Goal: Information Seeking & Learning: Learn about a topic

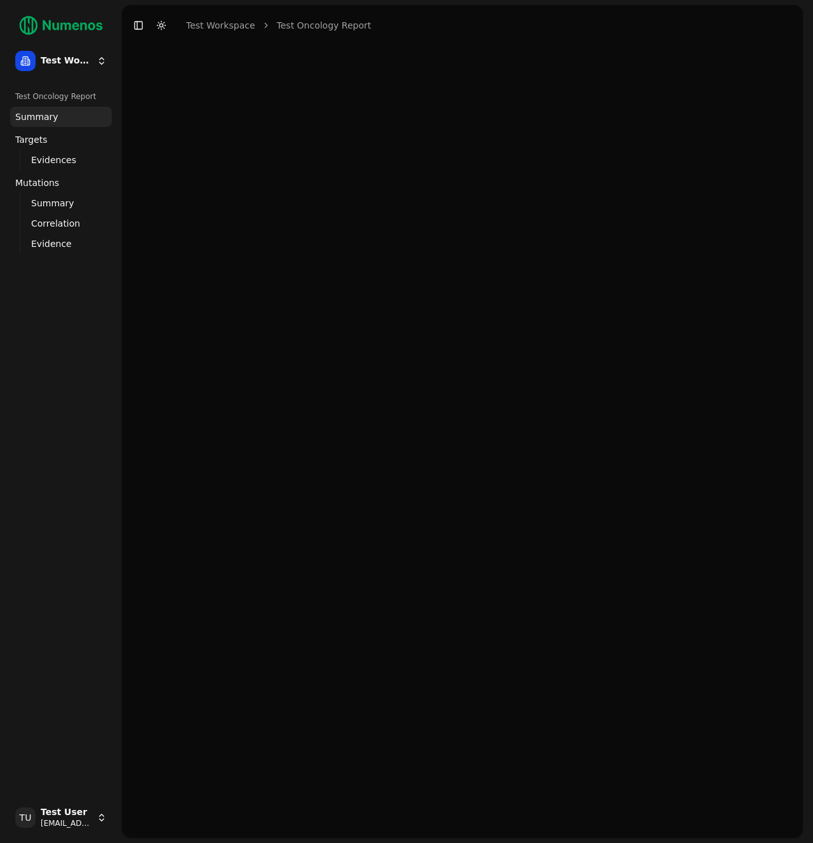
click at [55, 186] on span "Mutations" at bounding box center [37, 183] width 44 height 13
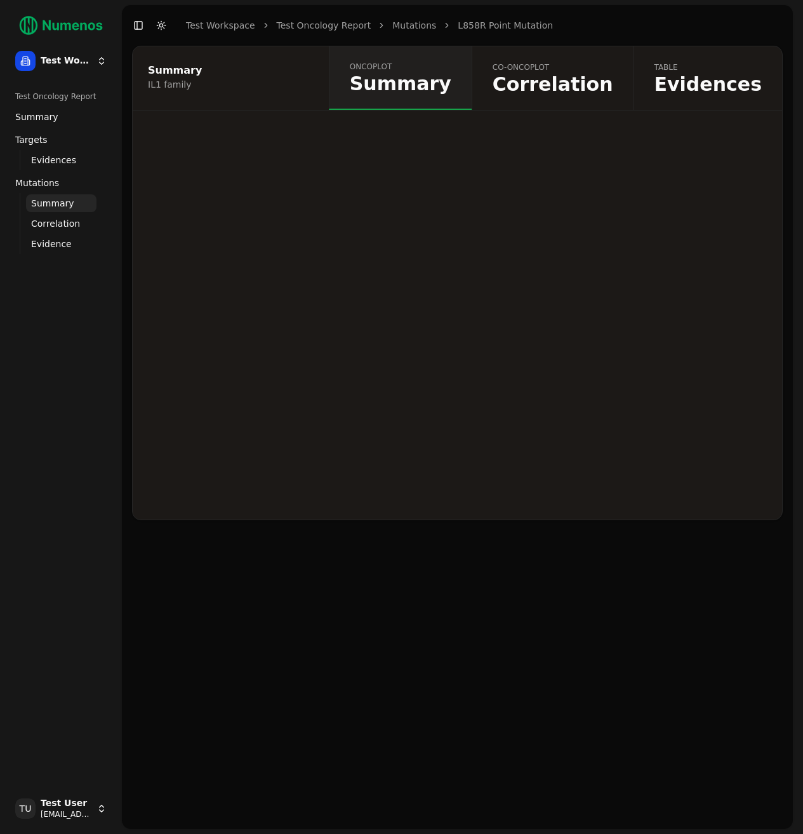
click at [592, 81] on span "Correlation" at bounding box center [553, 84] width 121 height 19
click at [453, 100] on link "oncoplot Summary" at bounding box center [400, 77] width 143 height 63
